Goal: Information Seeking & Learning: Learn about a topic

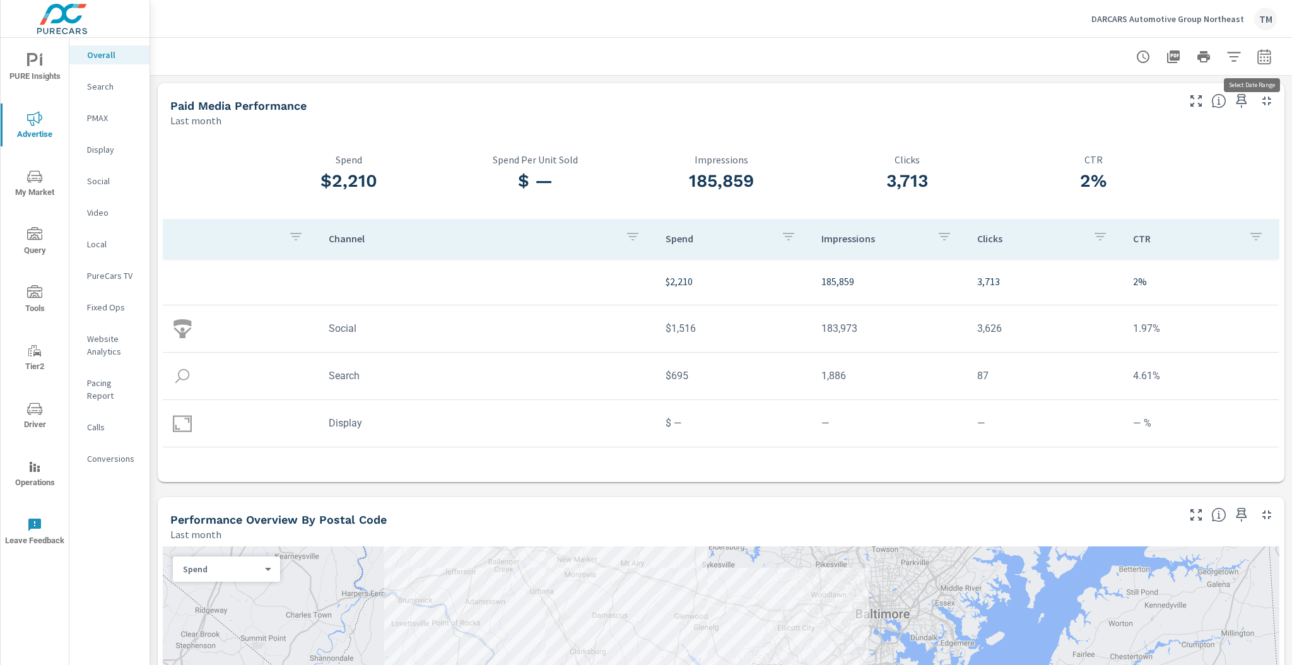
click at [1260, 59] on icon "button" at bounding box center [1264, 58] width 8 height 5
select select "Last month"
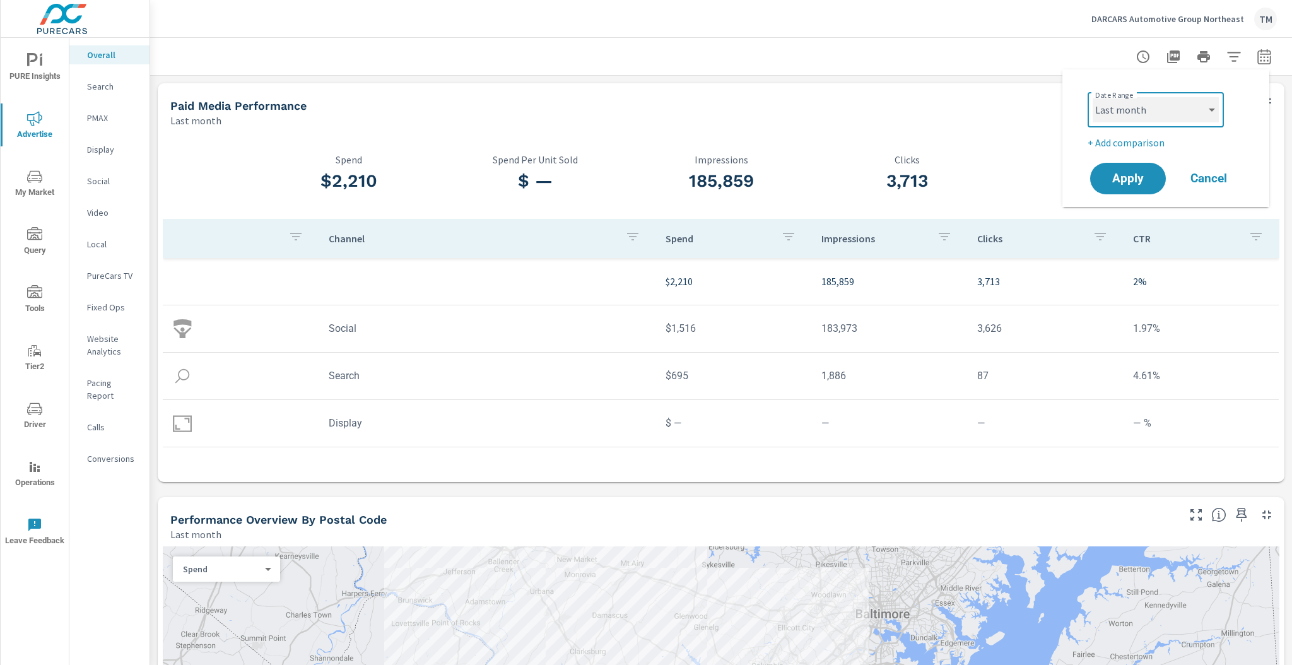
click at [1157, 97] on select "Custom [DATE] Last week Last 7 days Last 14 days Last 30 days Last 45 days Last…" at bounding box center [1156, 109] width 126 height 25
click at [1152, 98] on select "Custom [DATE] Last week Last 7 days Last 14 days Last 30 days Last 45 days Last…" at bounding box center [1156, 109] width 126 height 25
click at [97, 88] on p "Search" at bounding box center [113, 86] width 52 height 13
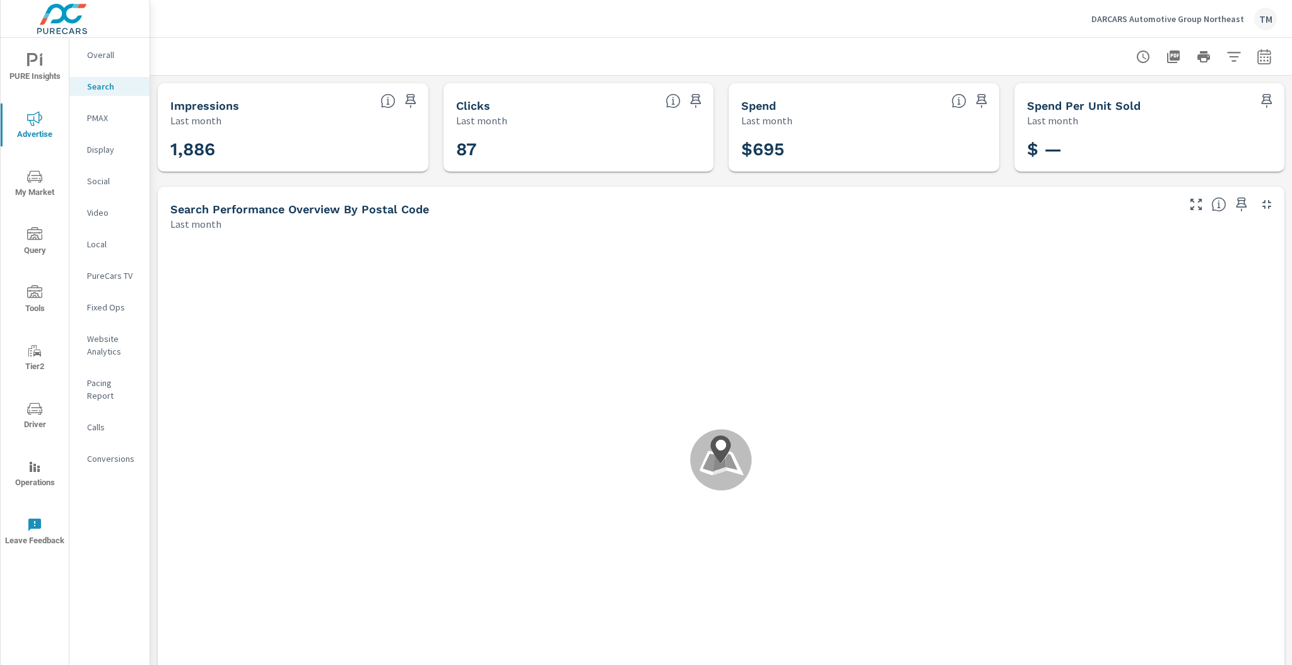
scroll to position [189, 0]
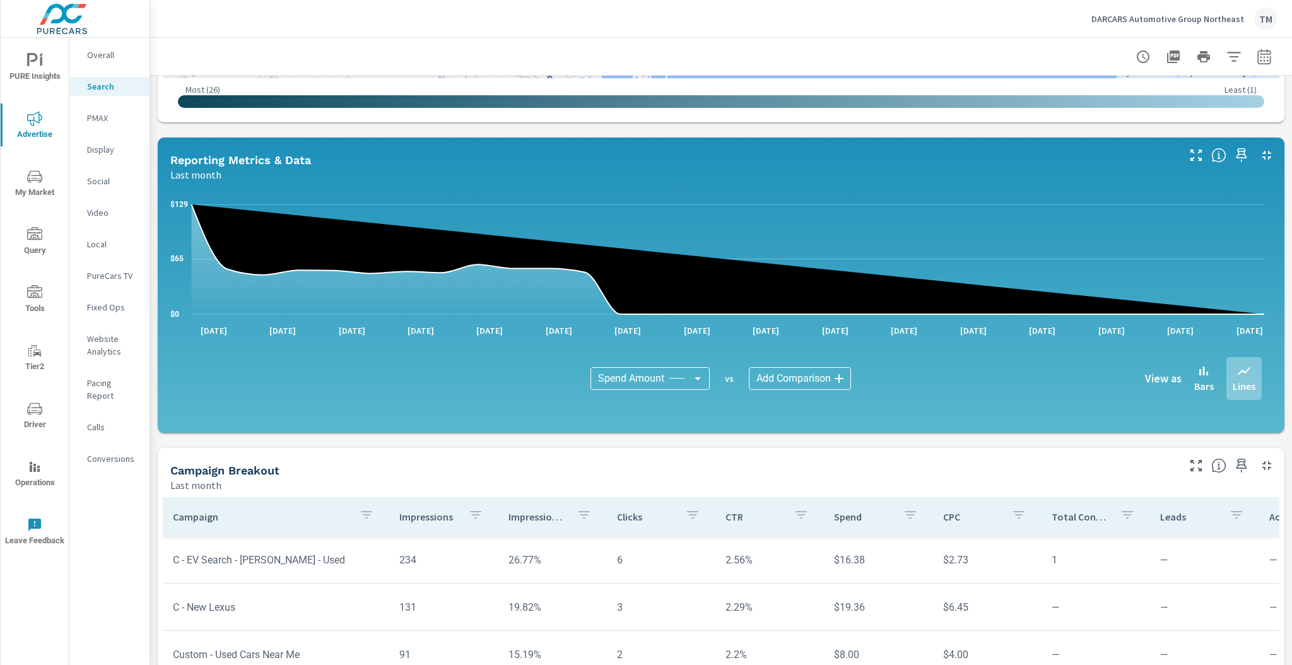
scroll to position [656, 0]
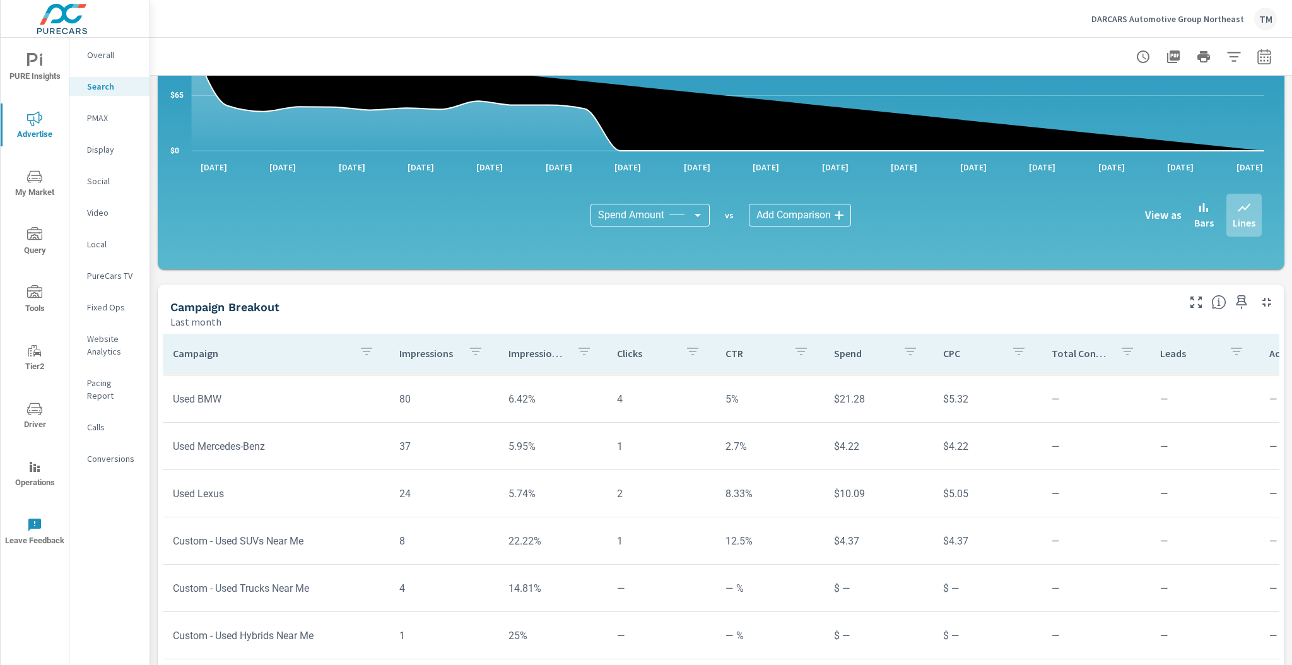
scroll to position [756, 0]
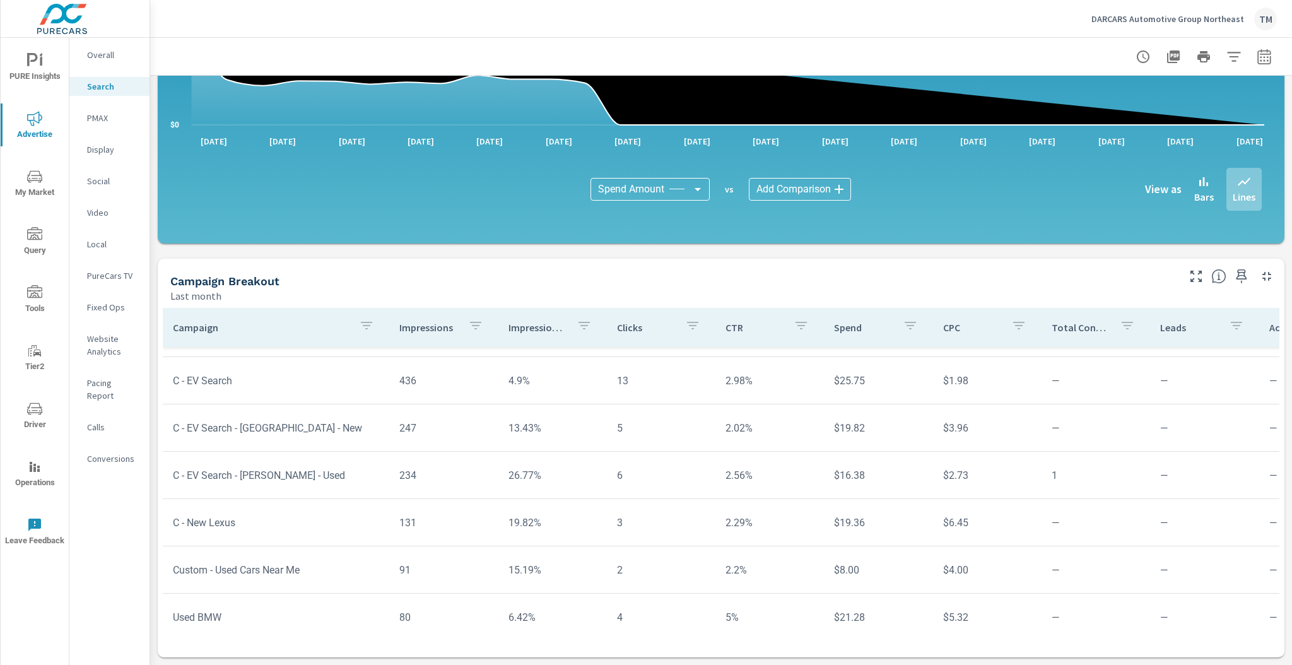
scroll to position [18, 0]
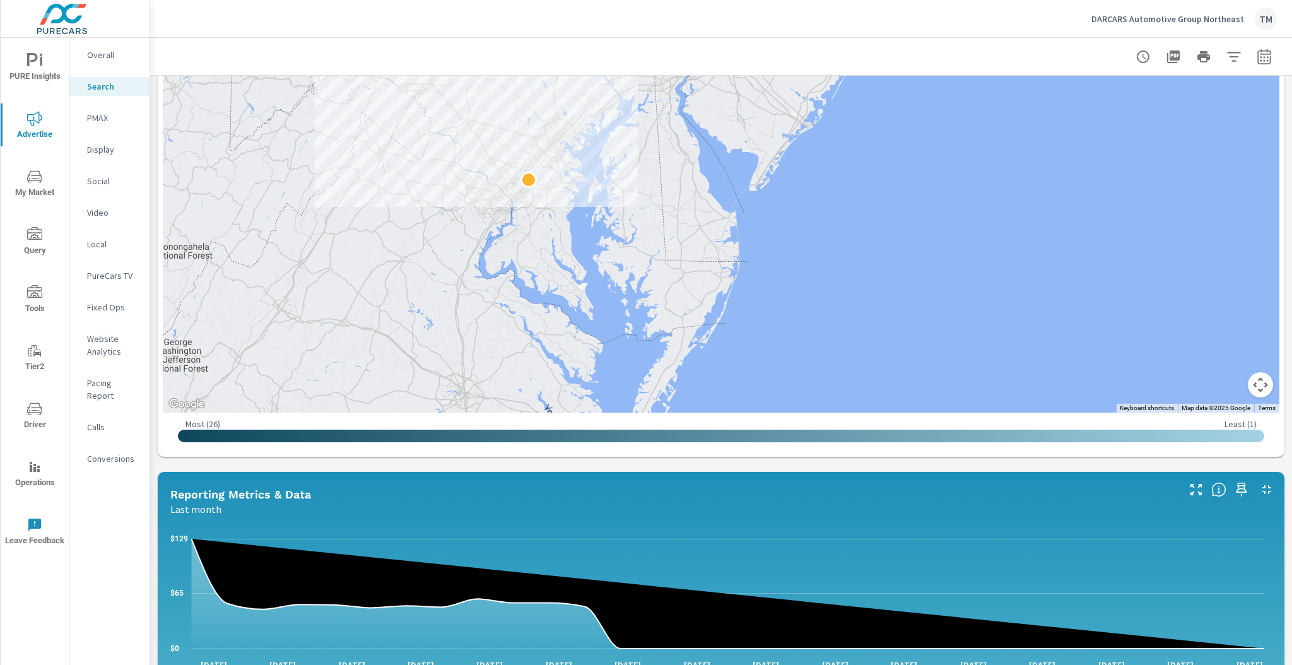
scroll to position [150, 0]
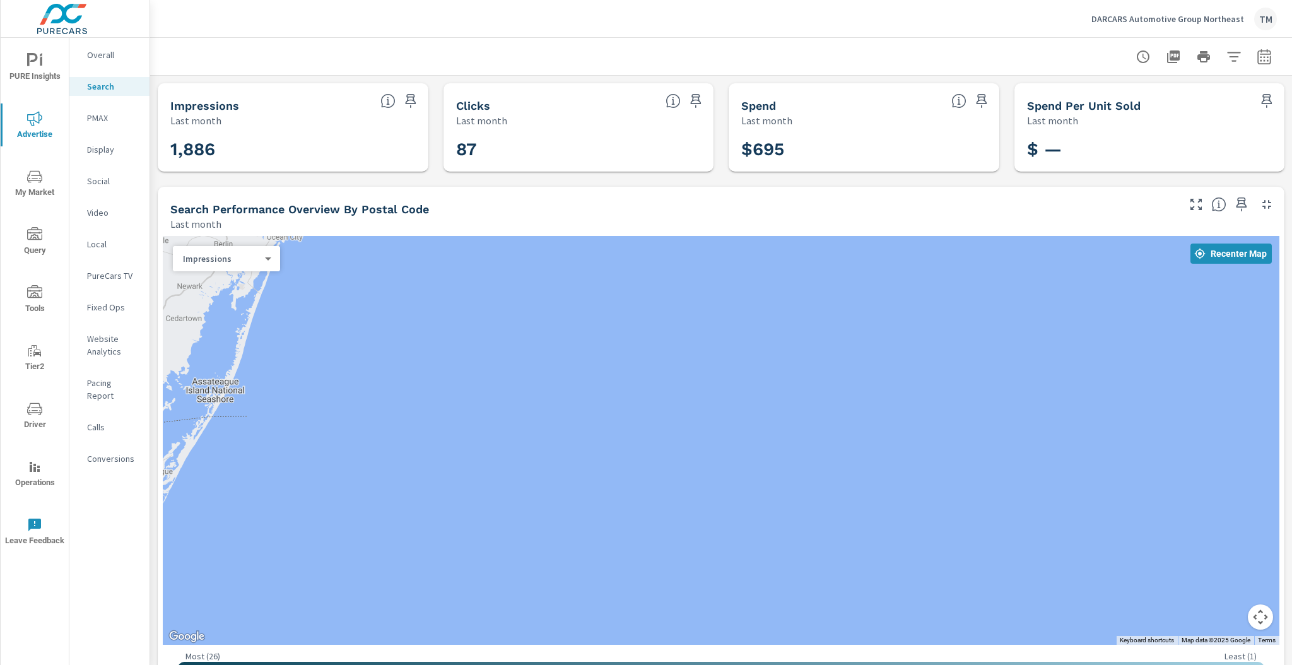
drag, startPoint x: 760, startPoint y: 146, endPoint x: 774, endPoint y: 153, distance: 15.5
click at [762, 148] on h3 "$695" at bounding box center [863, 149] width 245 height 21
drag, startPoint x: 775, startPoint y: 151, endPoint x: 760, endPoint y: 153, distance: 14.6
click at [760, 153] on h3 "$695" at bounding box center [863, 149] width 245 height 21
drag, startPoint x: 790, startPoint y: 149, endPoint x: 742, endPoint y: 146, distance: 48.1
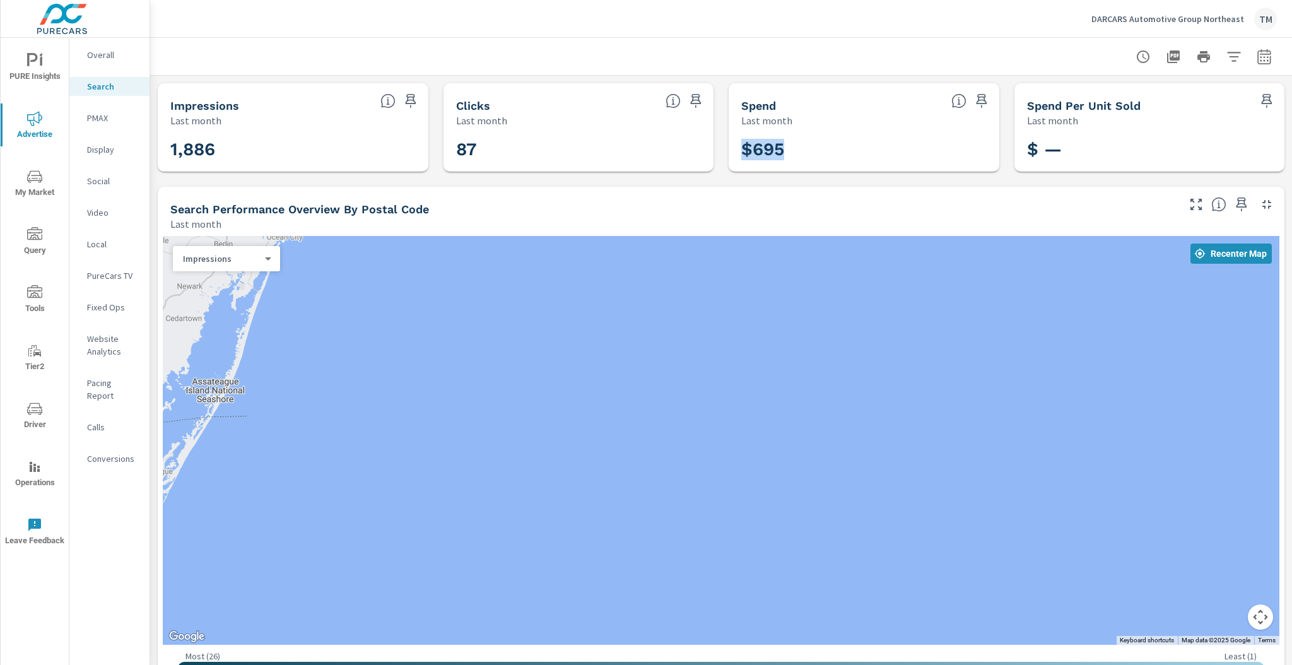
click at [742, 146] on h3 "$695" at bounding box center [863, 149] width 245 height 21
copy h3 "$695"
click at [109, 118] on p "PMAX" at bounding box center [113, 118] width 52 height 13
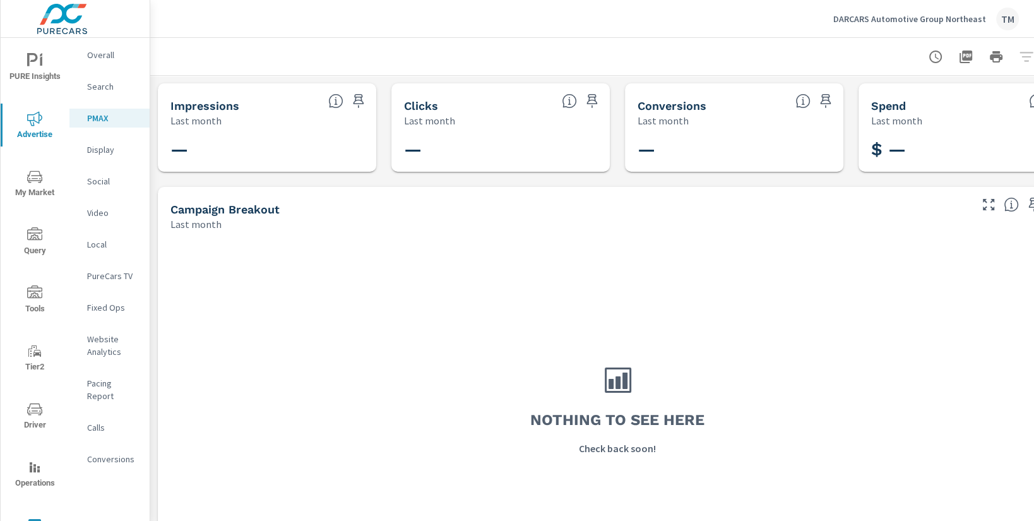
click at [377, 59] on div at bounding box center [617, 56] width 904 height 37
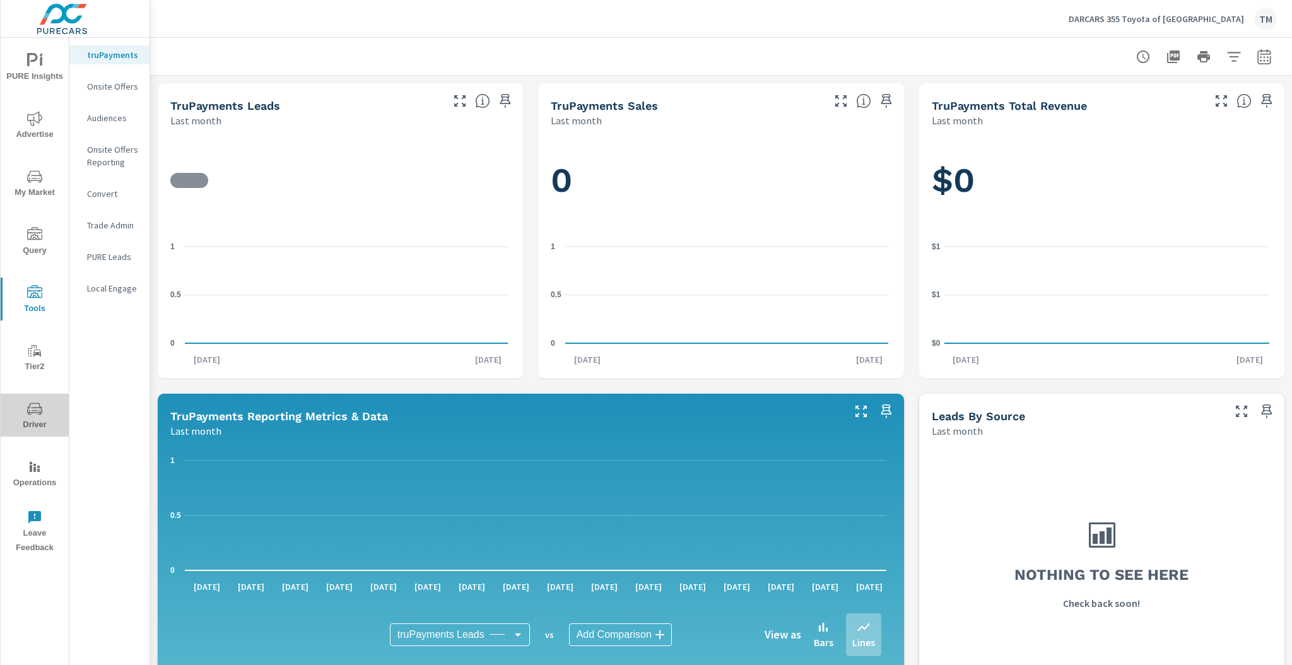
click at [35, 416] on icon "nav menu" at bounding box center [34, 408] width 15 height 15
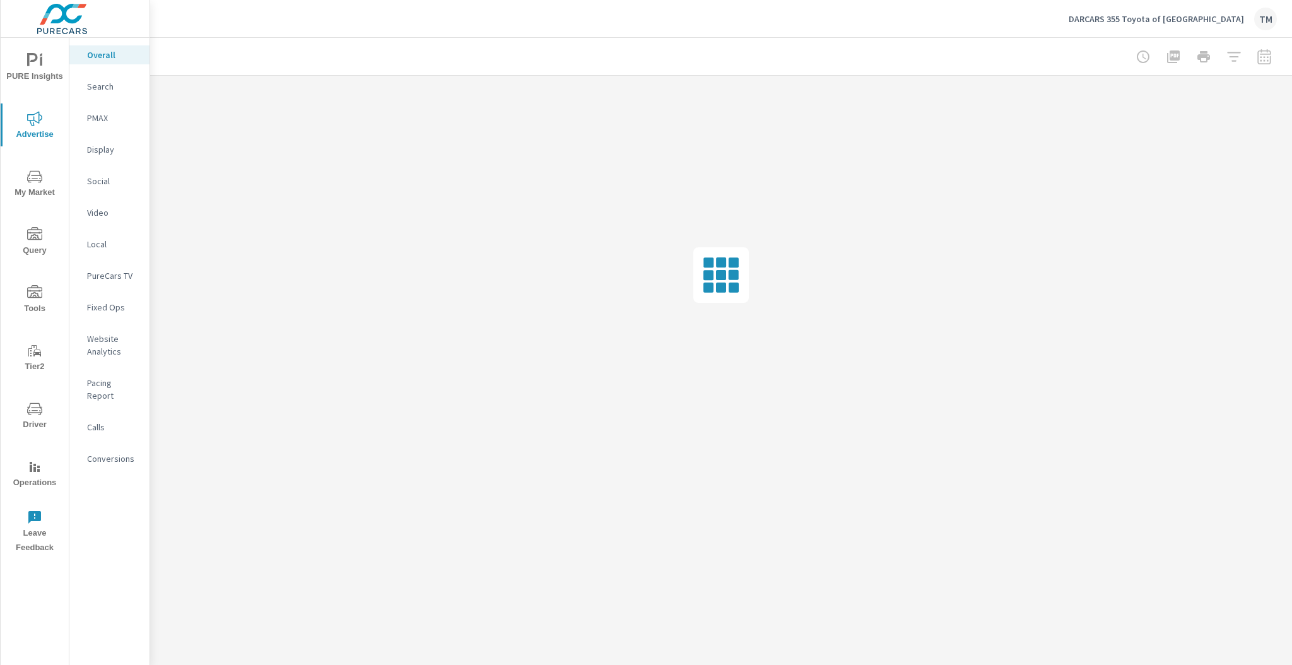
click at [97, 179] on p "Social" at bounding box center [113, 181] width 52 height 13
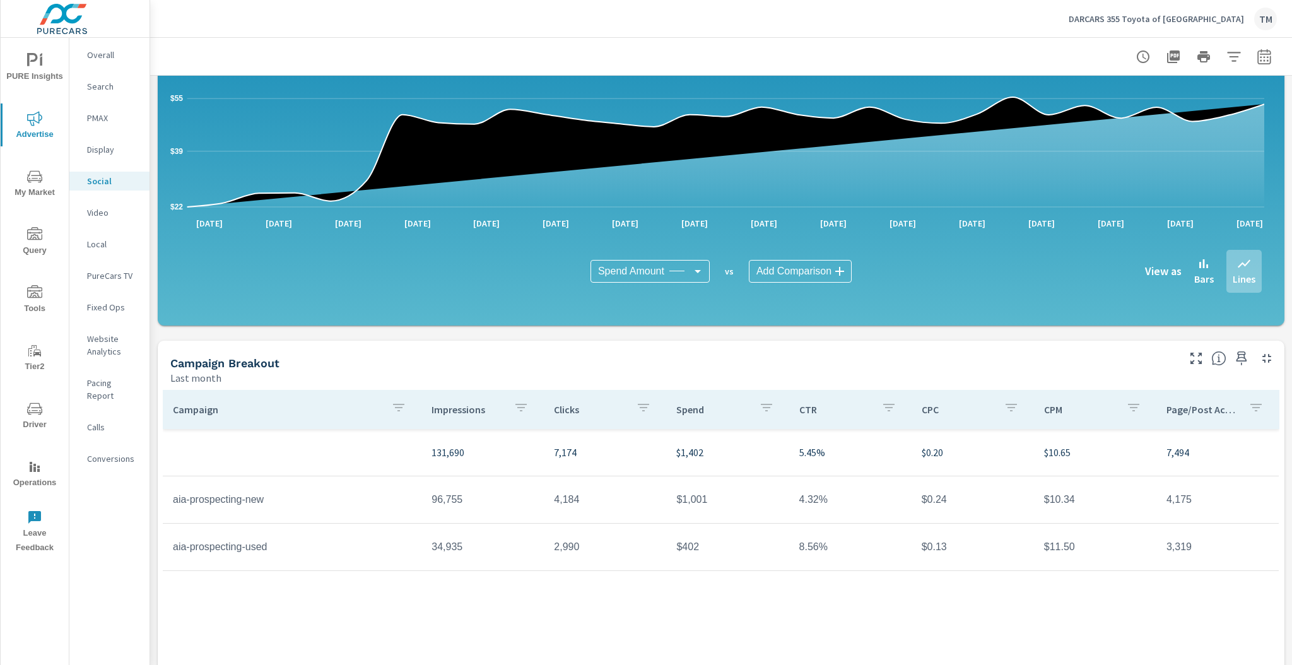
scroll to position [202, 0]
